Goal: Contribute content: Contribute content

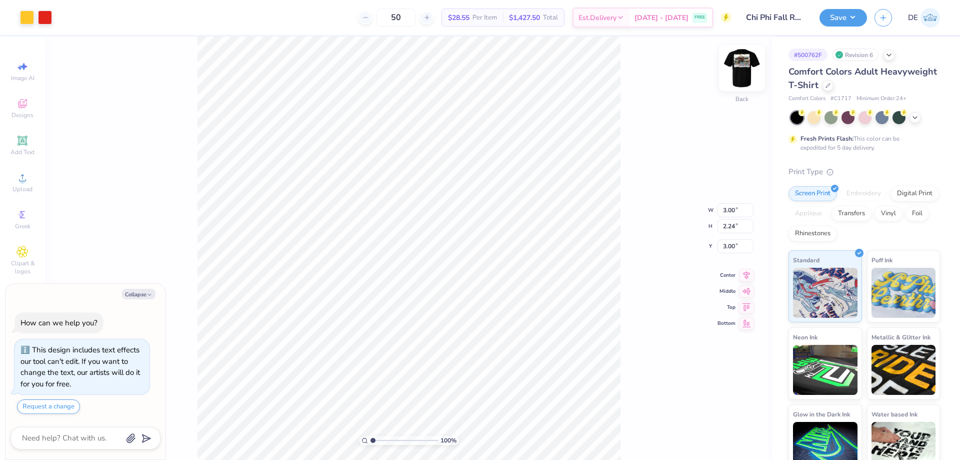
click at [741, 72] on img at bounding box center [742, 68] width 40 height 40
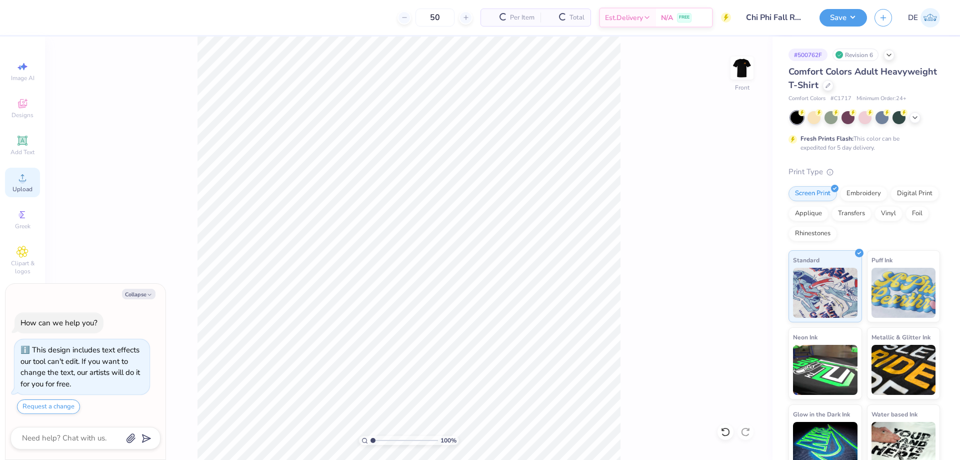
click at [23, 178] on icon at bounding box center [23, 178] width 12 height 12
click at [26, 181] on icon at bounding box center [23, 178] width 12 height 12
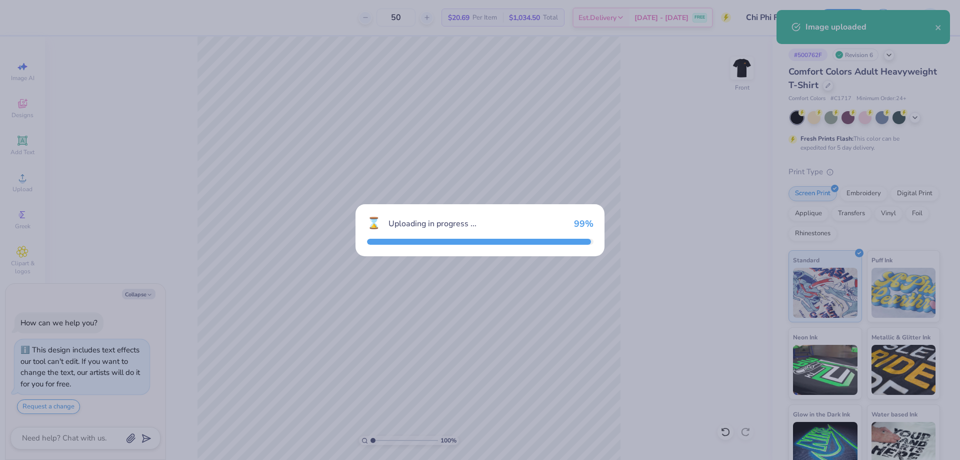
type textarea "x"
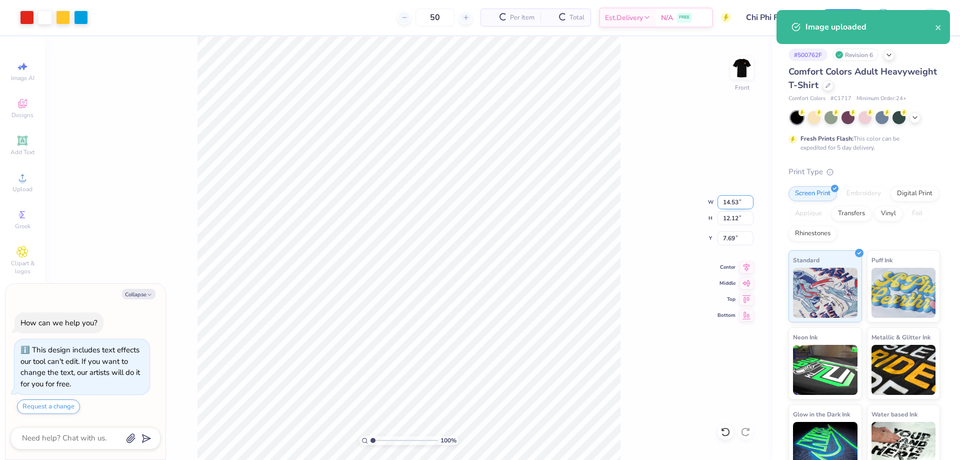
click at [727, 207] on input "14.53" at bounding box center [736, 202] width 36 height 14
click at [728, 207] on input "14.53" at bounding box center [736, 202] width 36 height 14
type input "12.5"
type textarea "x"
type input "12.50"
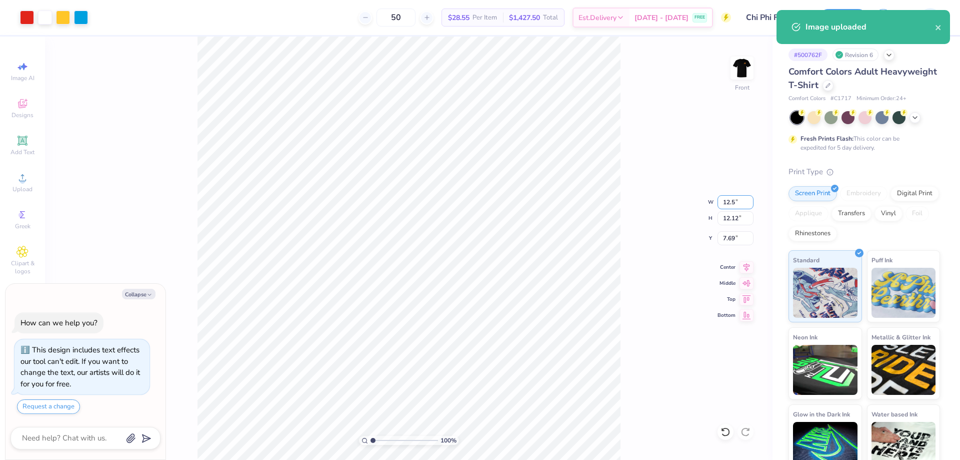
type input "10.42"
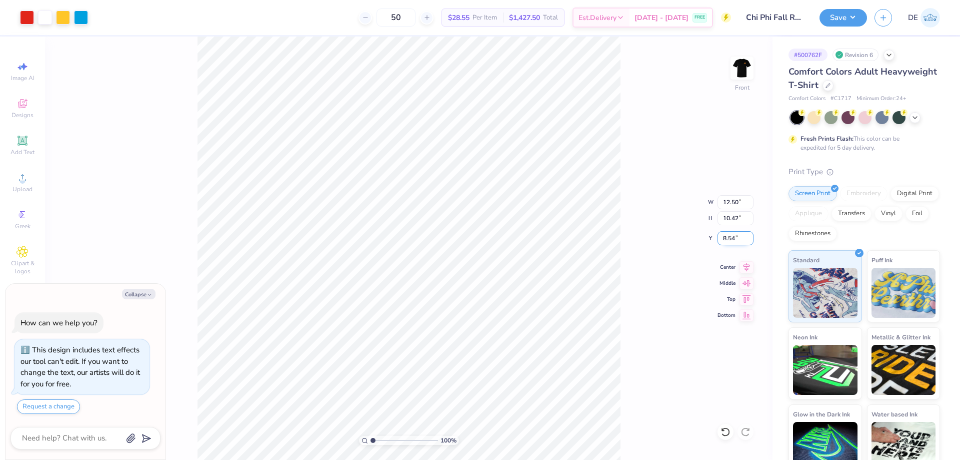
click at [727, 234] on input "8.54" at bounding box center [736, 238] width 36 height 14
type input "3"
type textarea "x"
type input "3.00"
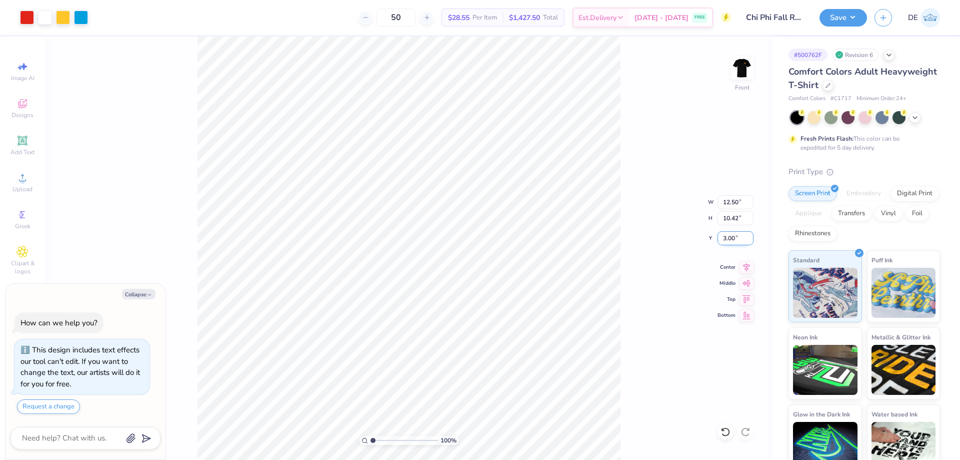
type textarea "x"
type input "1"
drag, startPoint x: 375, startPoint y: 441, endPoint x: 340, endPoint y: 428, distance: 37.5
click at [371, 436] on input "range" at bounding box center [405, 440] width 68 height 9
click at [833, 25] on button "Save" at bounding box center [844, 17] width 48 height 18
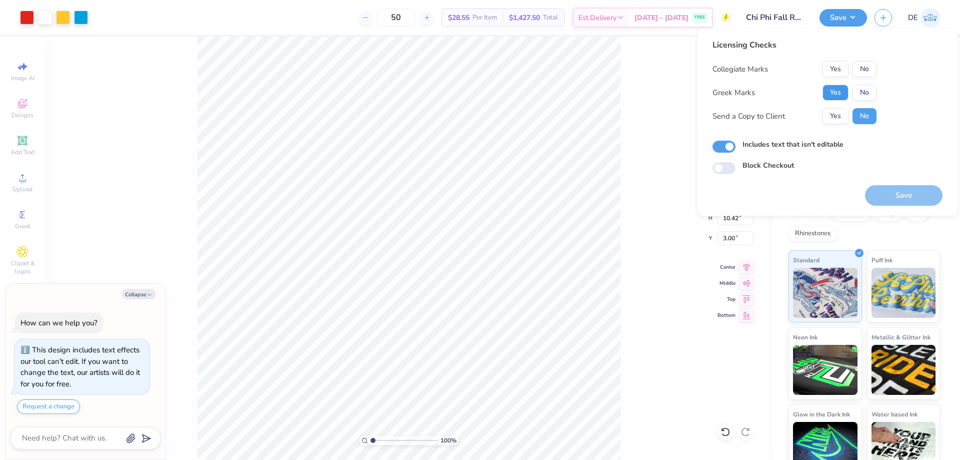
click at [844, 91] on button "Yes" at bounding box center [836, 93] width 26 height 16
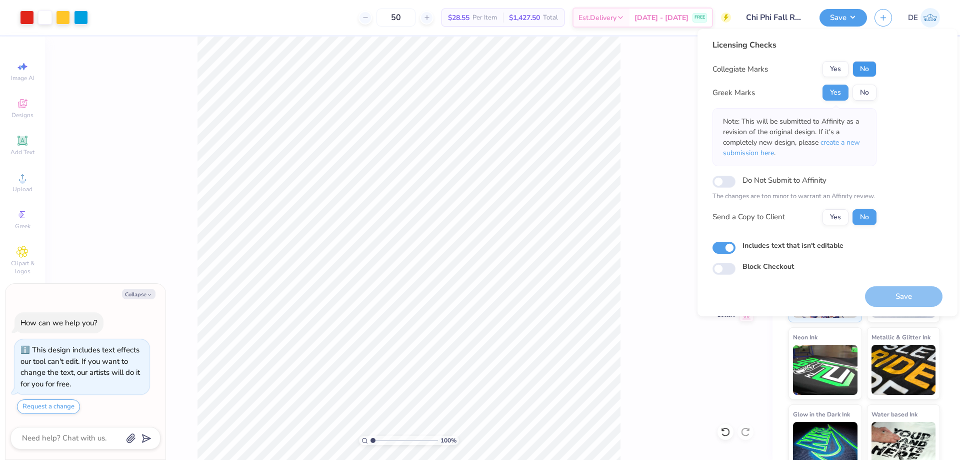
click at [864, 71] on button "No" at bounding box center [865, 69] width 24 height 16
click at [910, 300] on button "Save" at bounding box center [904, 296] width 78 height 21
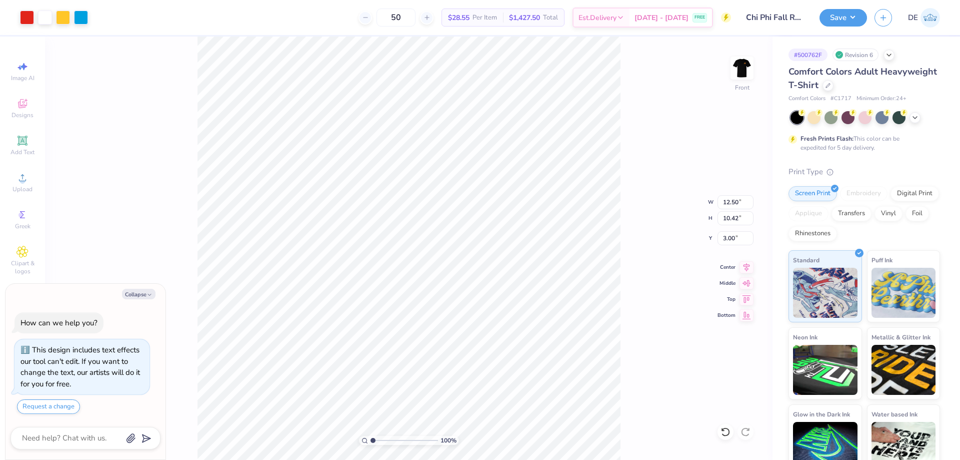
type textarea "x"
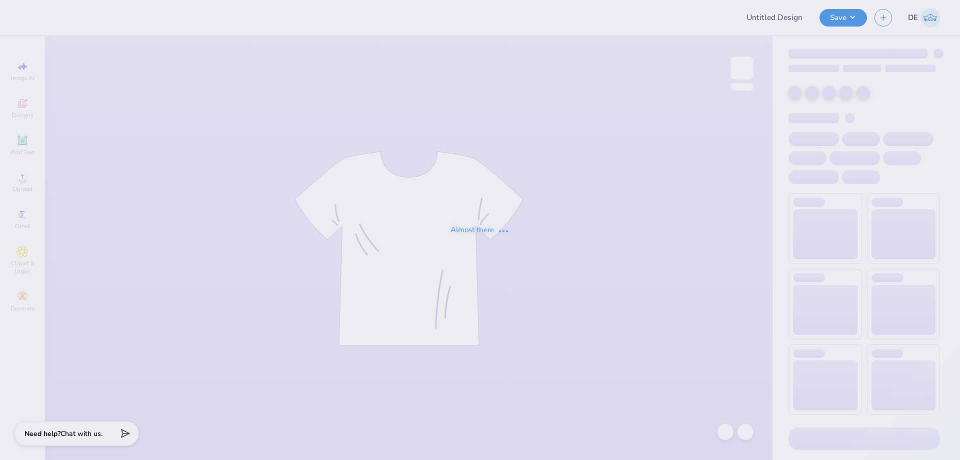
type input "Chi O hoodies 2025"
